Goal: Task Accomplishment & Management: Manage account settings

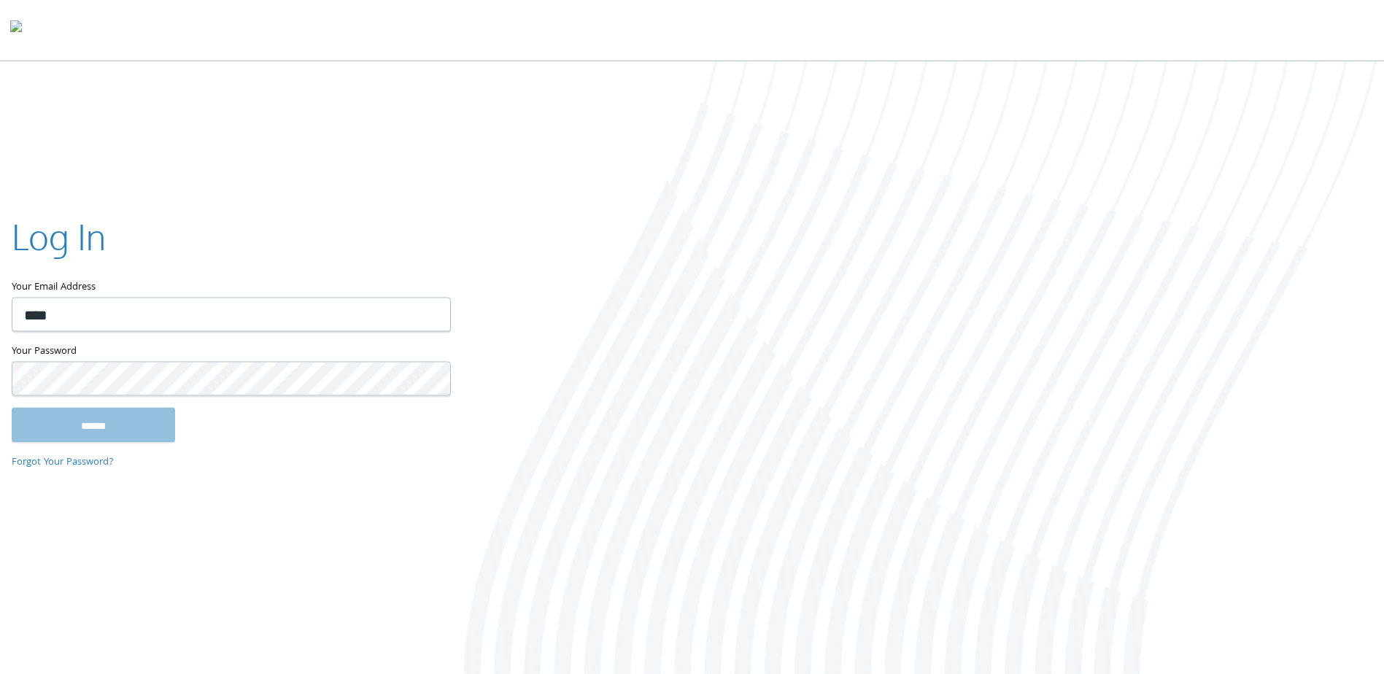
type input "**********"
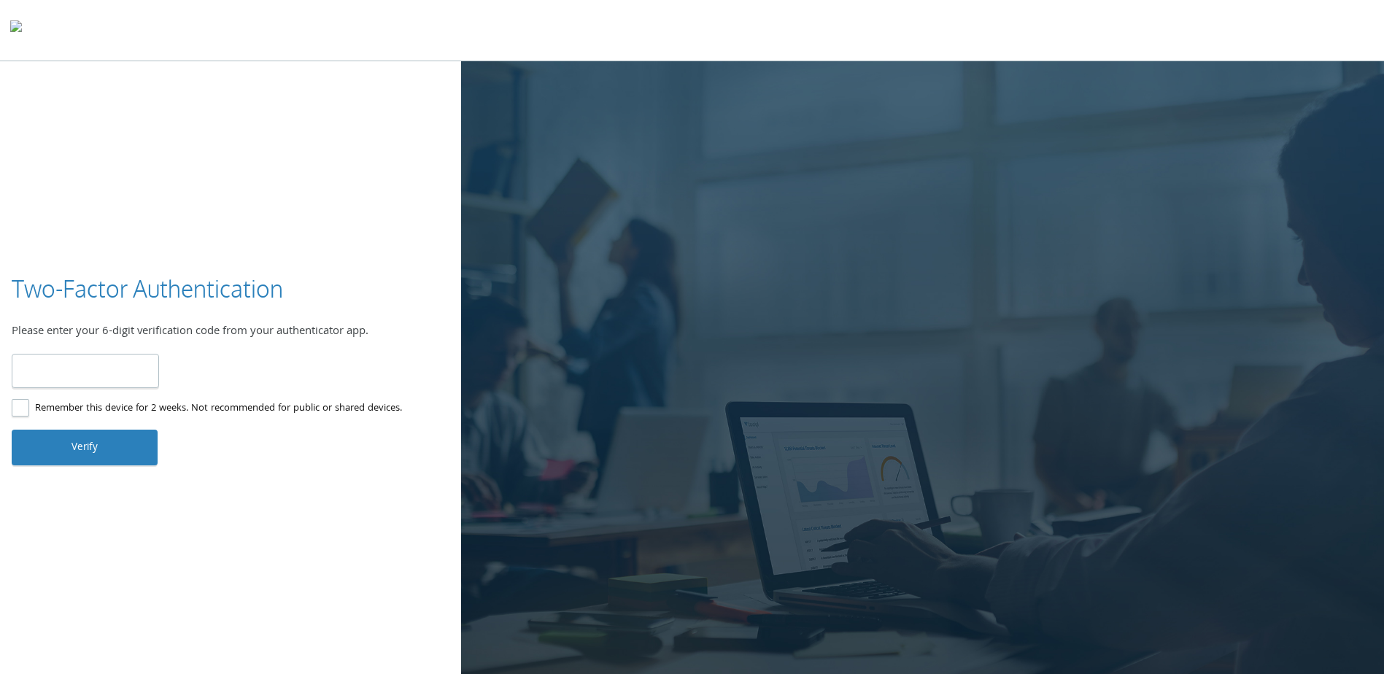
click at [15, 406] on label "Remember this device for 2 weeks. Not recommended for public or shared devices." at bounding box center [207, 409] width 390 height 18
click at [37, 373] on input "number" at bounding box center [85, 371] width 147 height 34
type input "******"
